Goal: Navigation & Orientation: Go to known website

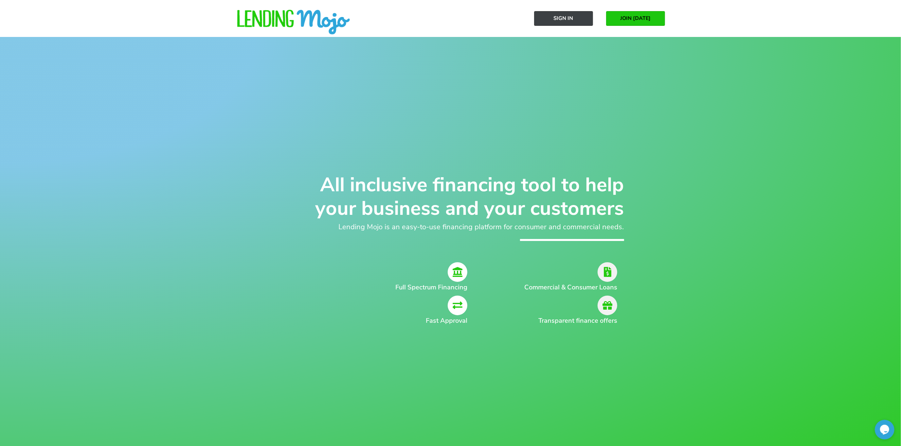
click at [559, 17] on span "Sign In" at bounding box center [564, 18] width 20 height 6
